Goal: Information Seeking & Learning: Learn about a topic

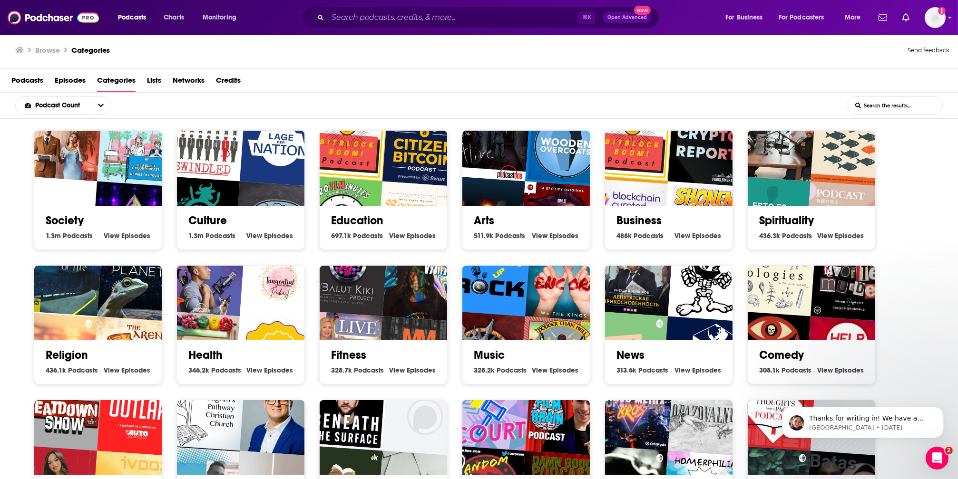
scroll to position [1586, 0]
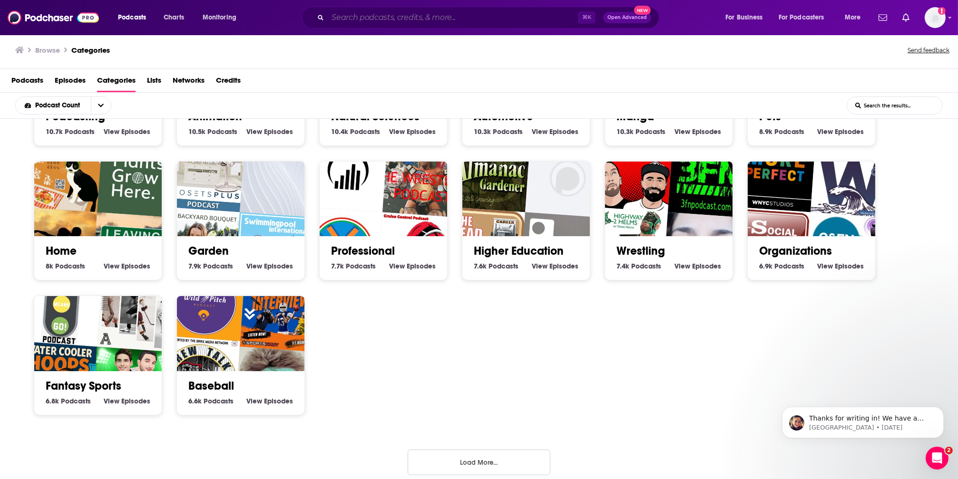
click at [350, 20] on input "Search podcasts, credits, & more..." at bounding box center [453, 17] width 250 height 15
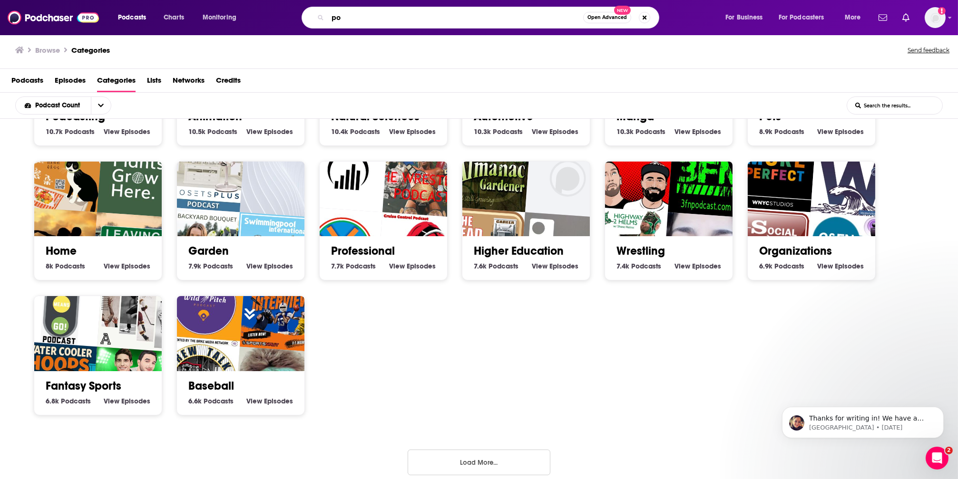
type input "p"
type input "Pod Meets World"
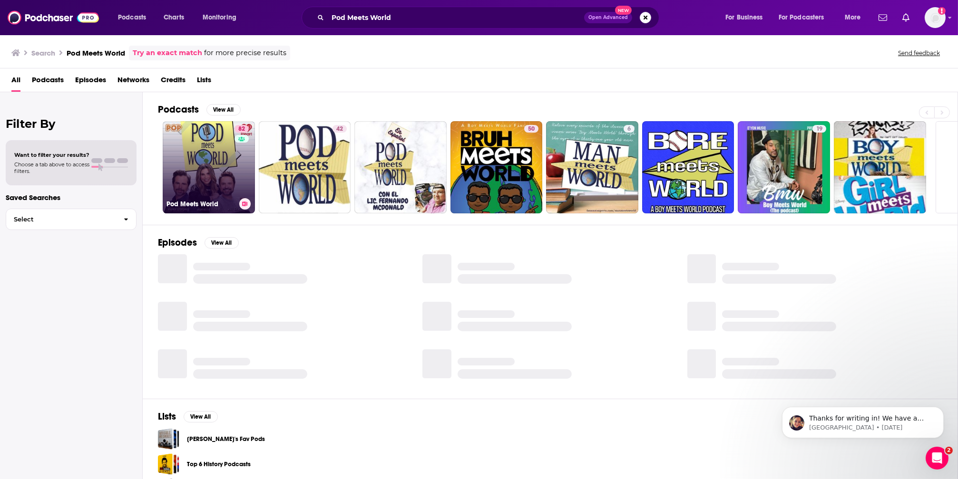
click at [204, 137] on link "82 Pod Meets World" at bounding box center [209, 167] width 92 height 92
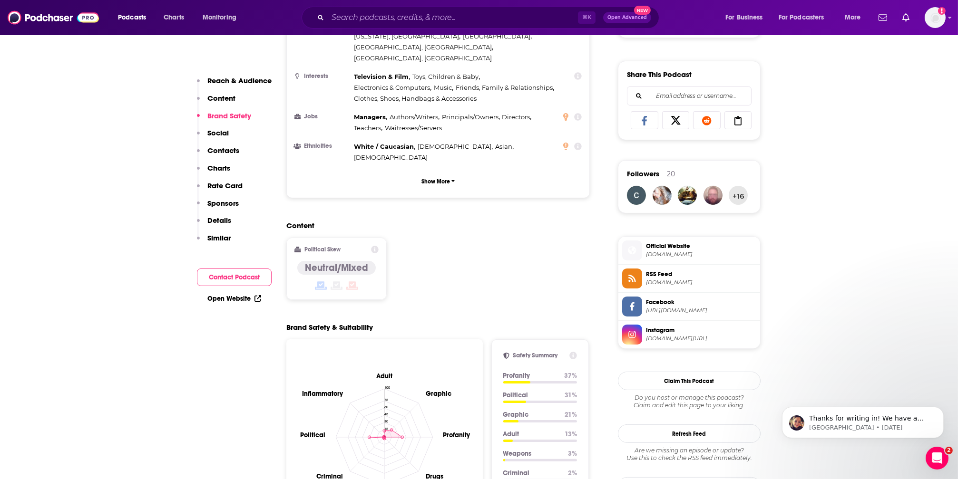
scroll to position [721, 0]
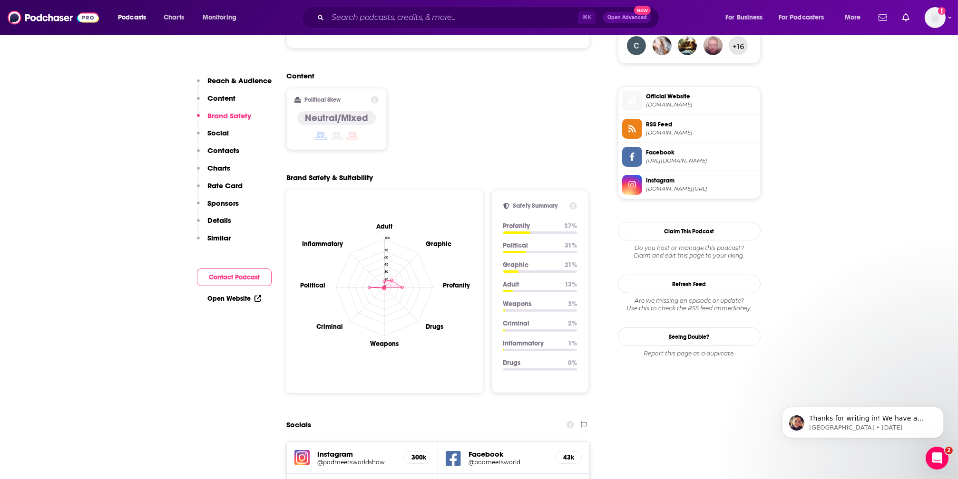
click at [575, 202] on icon at bounding box center [573, 206] width 8 height 8
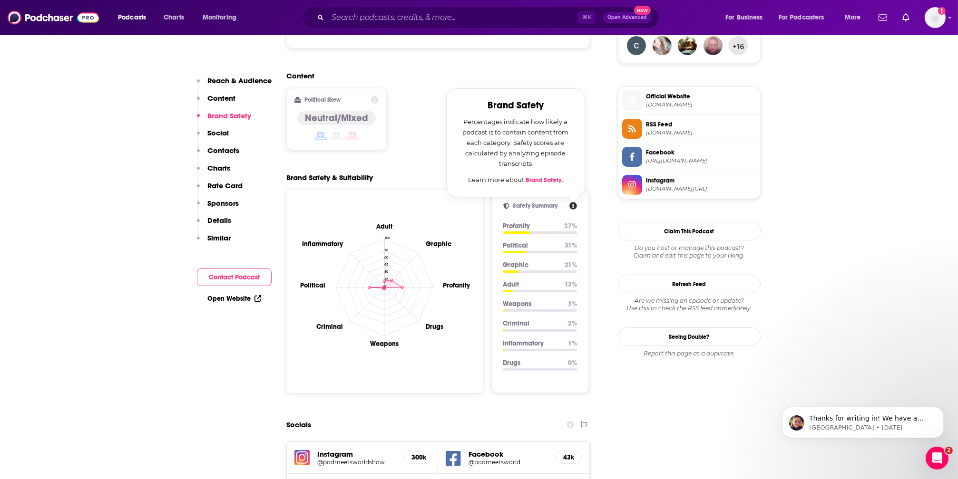
click at [521, 198] on div "Safety Summary Brand Safety Percentages indicate how likely a podcast is to con…" at bounding box center [540, 292] width 98 height 204
